Goal: Find contact information: Find contact information

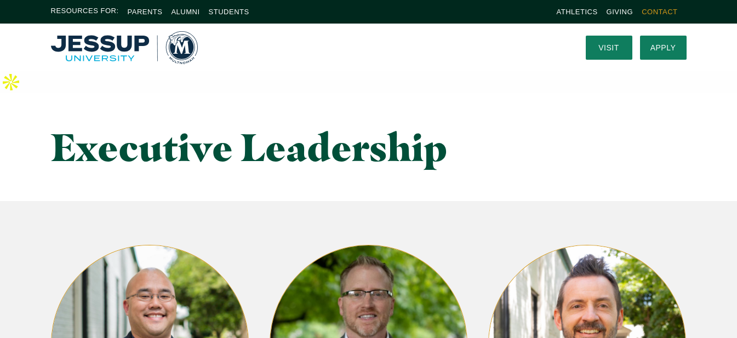
click at [656, 14] on link "Contact" at bounding box center [659, 12] width 36 height 8
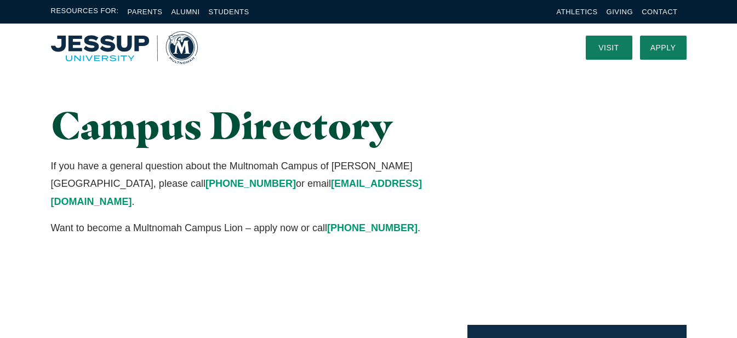
click at [44, 182] on div "Campus Directory If you have a general question about the Multnomah Campus of […" at bounding box center [259, 170] width 437 height 133
drag, startPoint x: 44, startPoint y: 182, endPoint x: 100, endPoint y: 182, distance: 55.3
click at [100, 182] on div "Campus Directory If you have a general question about the Multnomah Campus of […" at bounding box center [259, 170] width 437 height 133
copy link "[PHONE_NUMBER]"
